Goal: Task Accomplishment & Management: Manage account settings

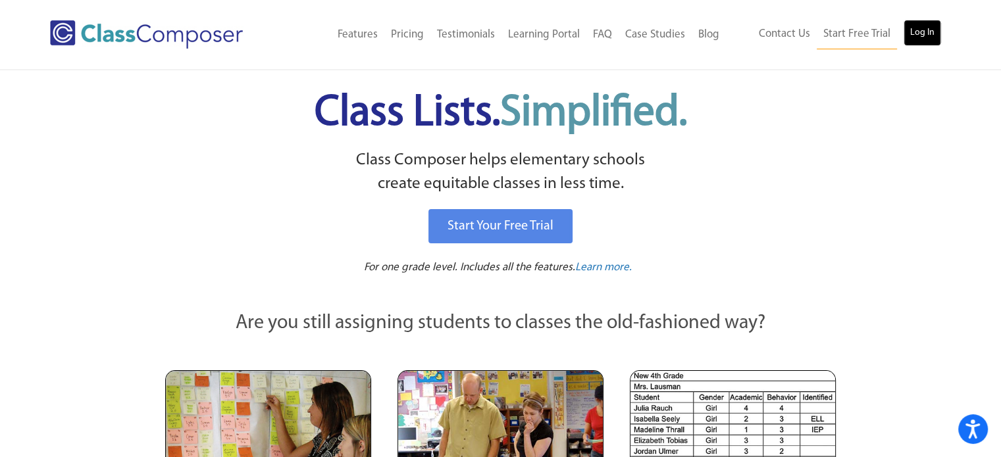
click at [916, 28] on link "Log In" at bounding box center [923, 33] width 38 height 26
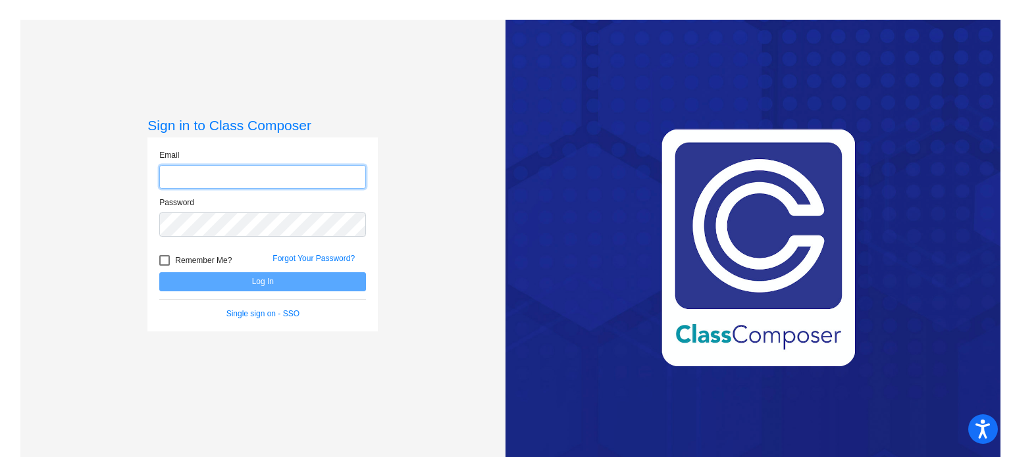
type input "[EMAIL_ADDRESS][DOMAIN_NAME]"
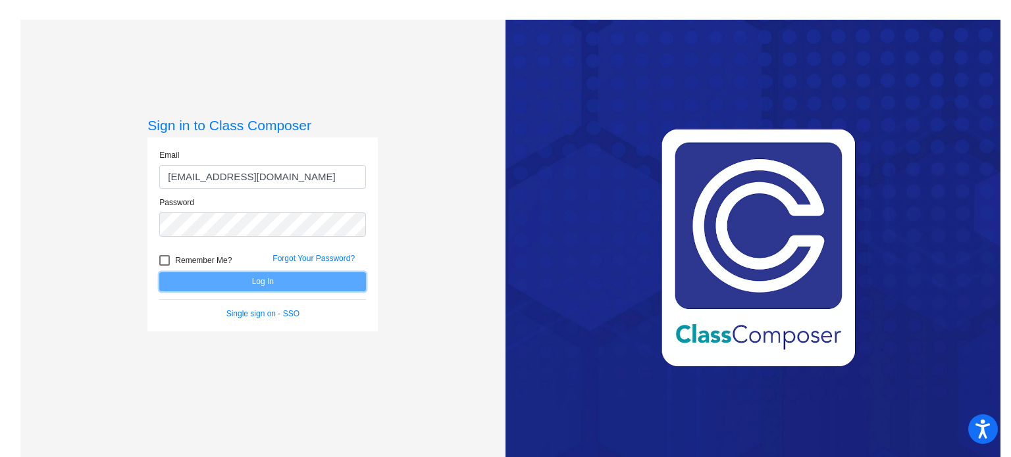
click at [269, 278] on button "Log In" at bounding box center [262, 281] width 207 height 19
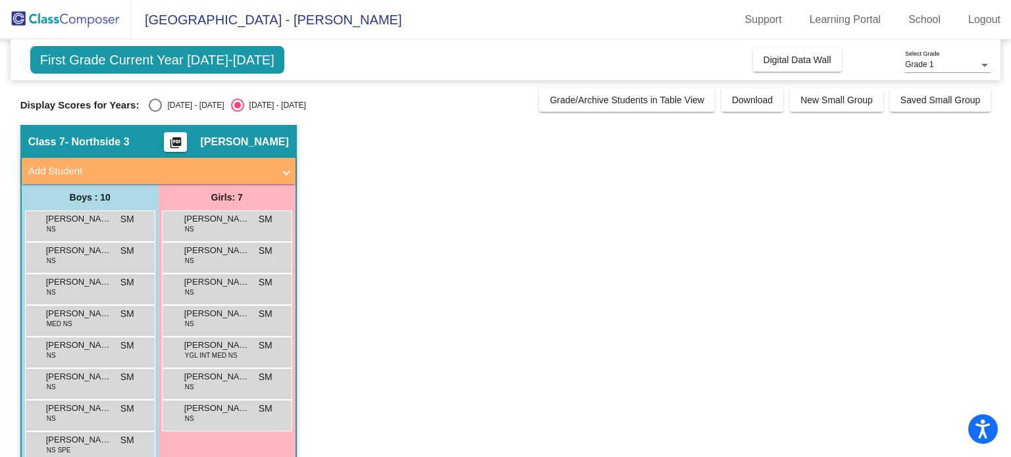
click at [153, 107] on div "Select an option" at bounding box center [155, 105] width 13 height 13
click at [155, 112] on input "[DATE] - [DATE]" at bounding box center [155, 112] width 1 height 1
radio input "true"
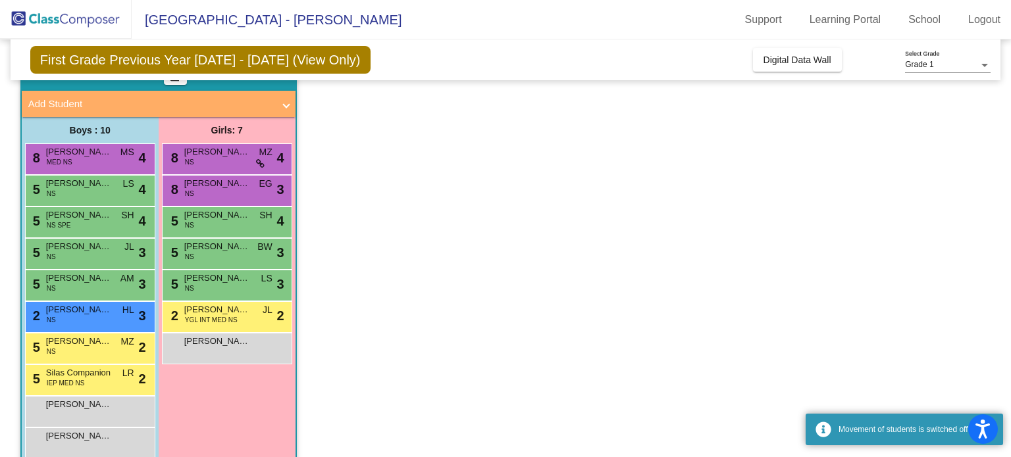
scroll to position [68, 0]
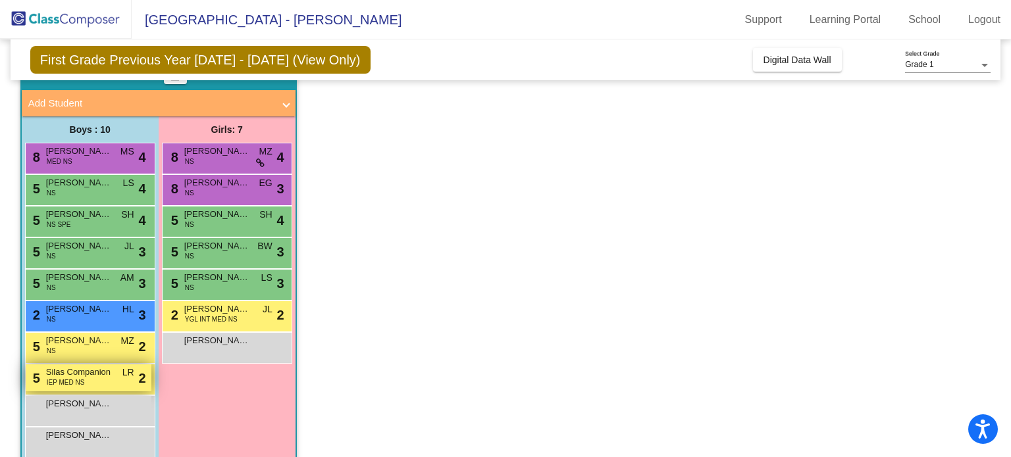
click at [107, 378] on div "5 Silas Companion IEP MED NS LR lock do_not_disturb_alt 2" at bounding box center [89, 378] width 126 height 27
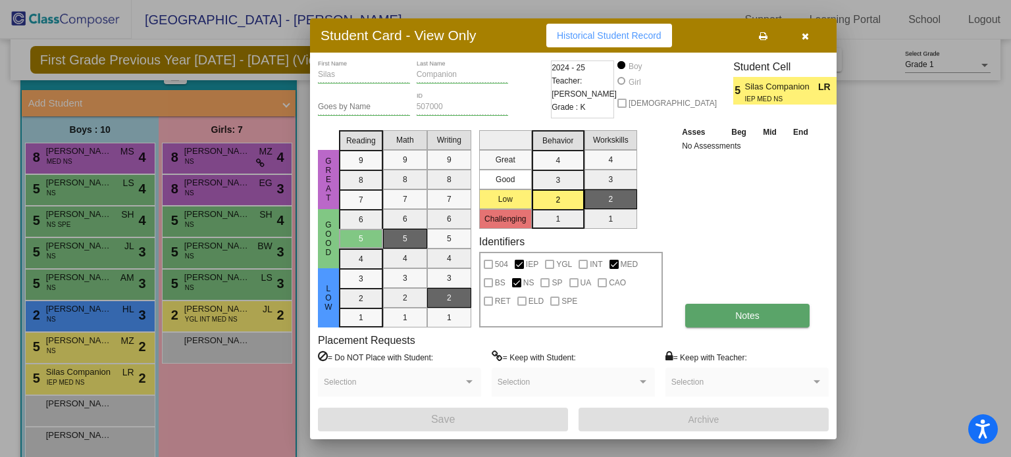
click at [707, 320] on button "Notes" at bounding box center [747, 316] width 124 height 24
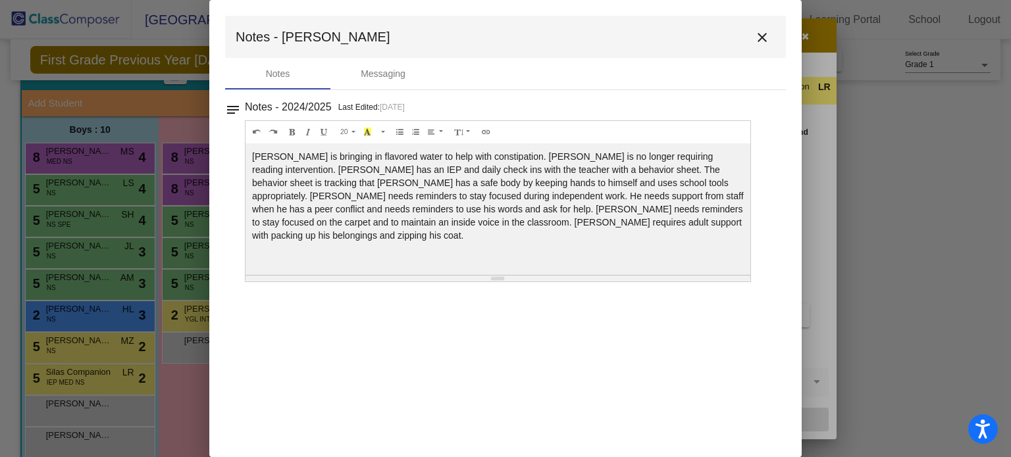
click at [759, 39] on mat-icon "close" at bounding box center [762, 38] width 16 height 16
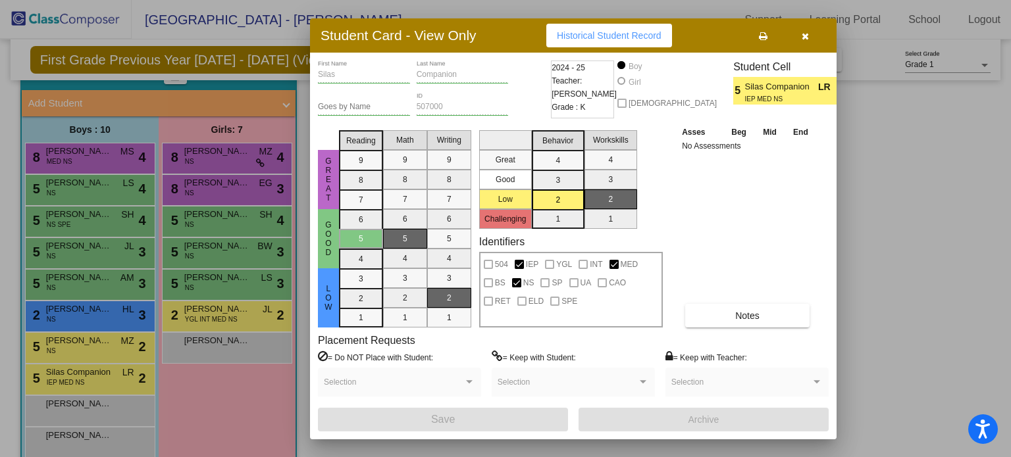
click at [802, 36] on icon "button" at bounding box center [805, 36] width 7 height 9
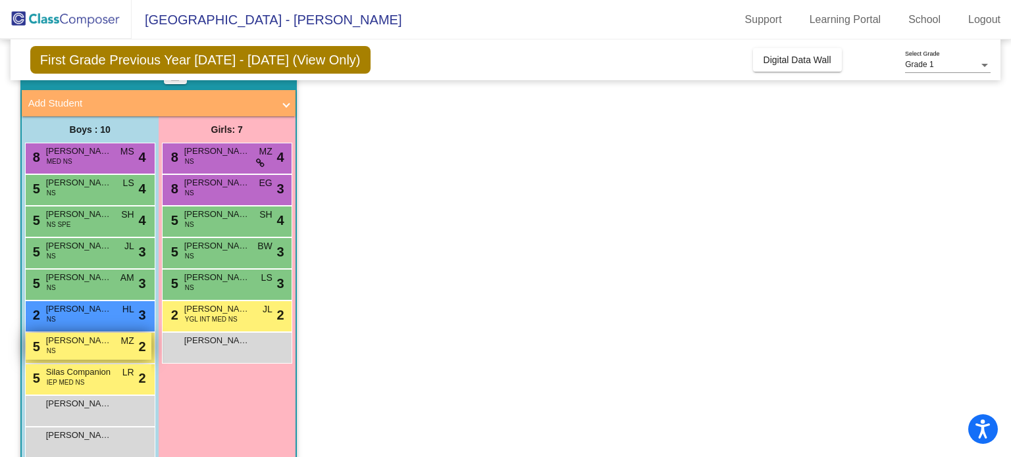
click at [86, 347] on div "5 King [PERSON_NAME] MZ lock do_not_disturb_alt 2" at bounding box center [89, 346] width 126 height 27
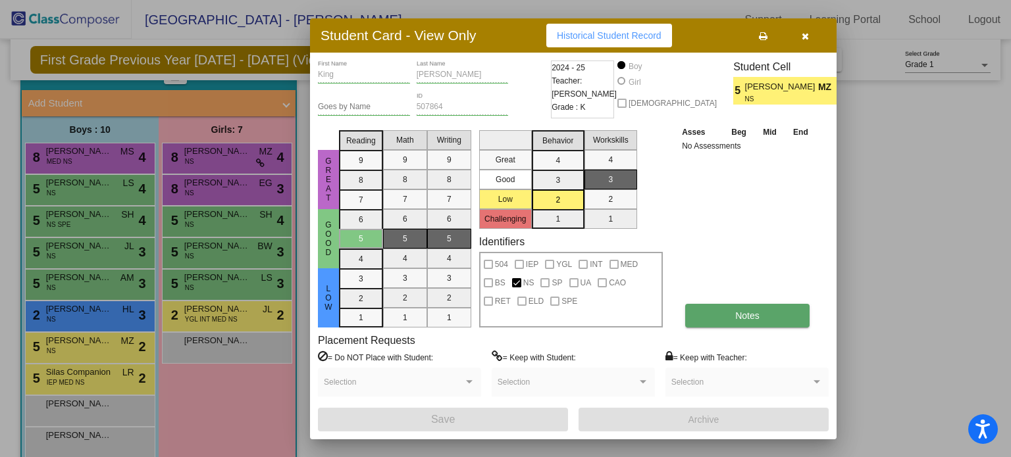
click at [742, 311] on span "Notes" at bounding box center [747, 316] width 24 height 11
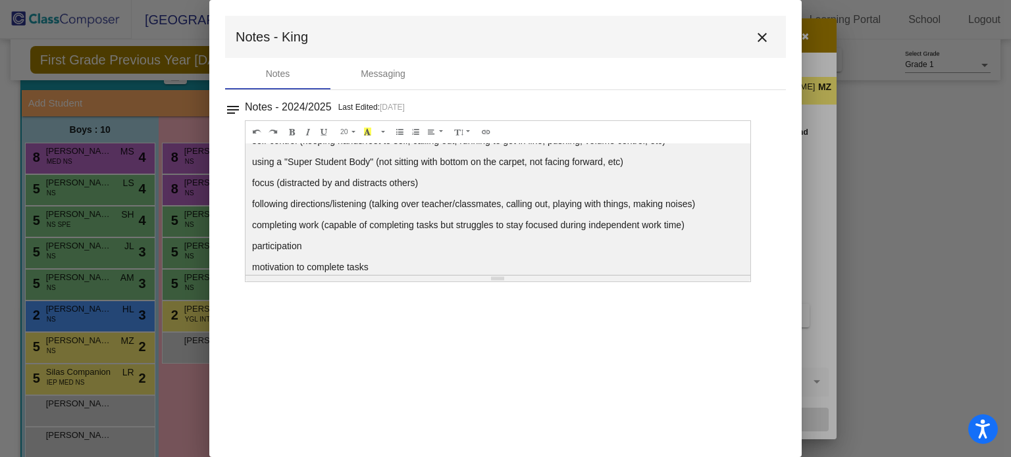
scroll to position [50, 0]
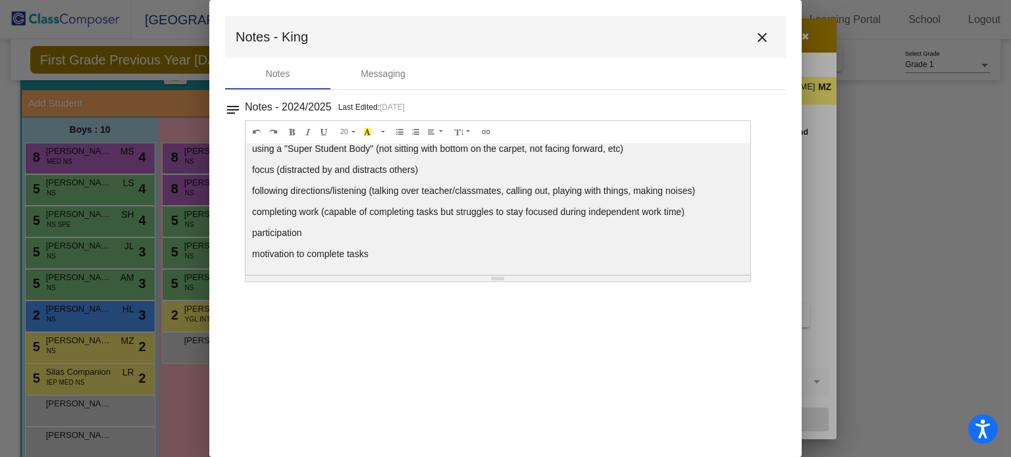
click at [759, 38] on mat-icon "close" at bounding box center [762, 38] width 16 height 16
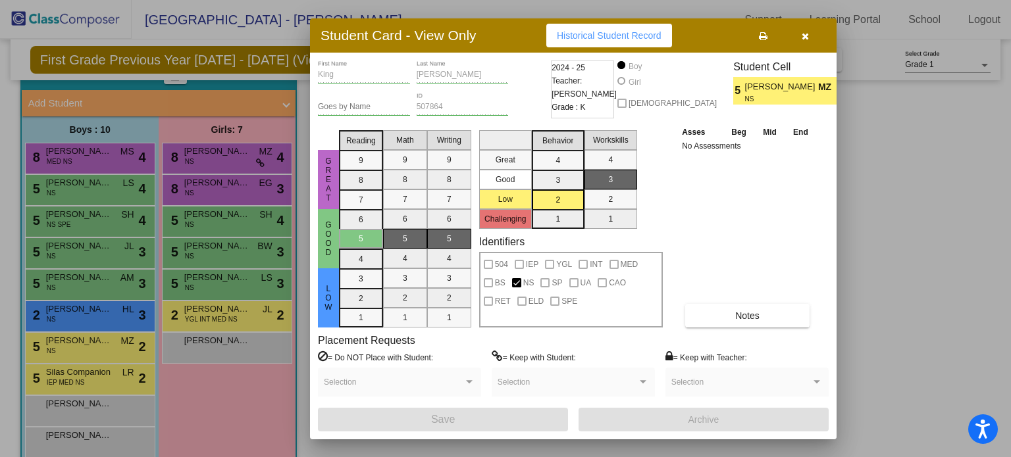
click at [805, 39] on icon "button" at bounding box center [805, 36] width 7 height 9
